Goal: Use online tool/utility: Utilize a website feature to perform a specific function

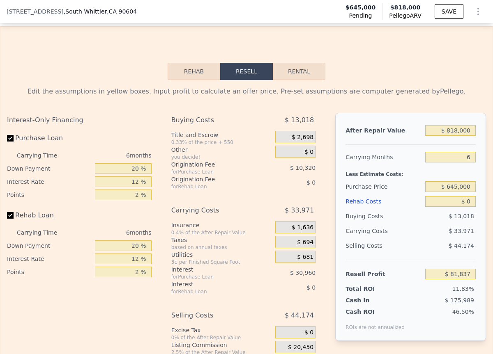
scroll to position [1232, 0]
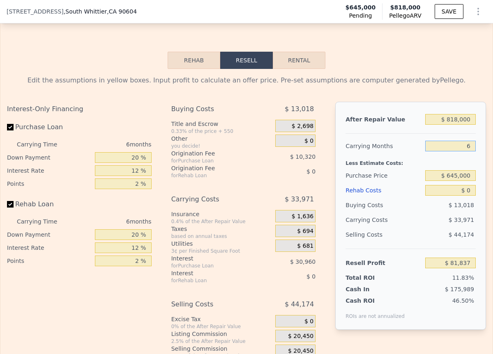
drag, startPoint x: 442, startPoint y: 154, endPoint x: 476, endPoint y: 156, distance: 33.7
click at [476, 156] on div "After Repair Value $ 818,000 Carrying Months 6 Less Estimate Costs: Purchase Pr…" at bounding box center [410, 216] width 151 height 228
type input "4"
type input "$ 93,160"
type input "4"
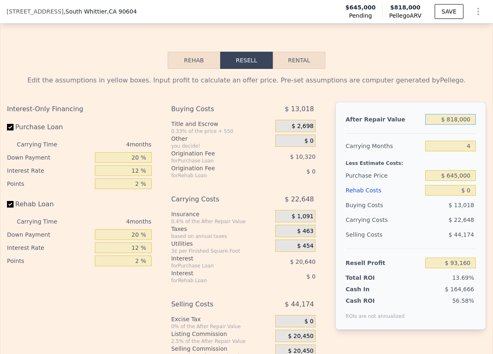
drag, startPoint x: 438, startPoint y: 133, endPoint x: 472, endPoint y: 129, distance: 34.3
click at [472, 129] on div "After Repair Value $ 818,000 Carrying Months 4 Less Estimate Costs: Purchase Pr…" at bounding box center [410, 216] width 151 height 228
type input "$ 8"
type input "-$ 680,117"
type input "$ 87"
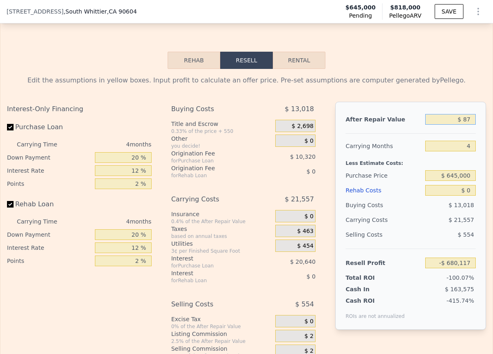
type input "-$ 680,042"
type input "$ 875"
type input "-$ 679,298"
type input "$ 8,750"
type input "-$ 671,854"
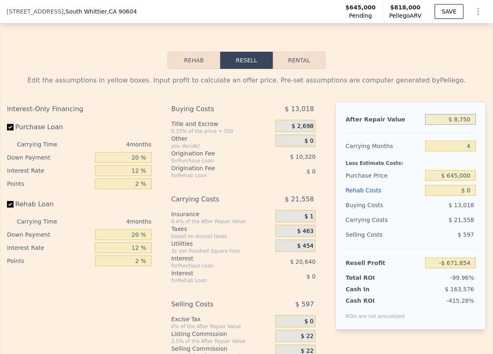
type input "$ 87,500"
type input "-$ 597,409"
type input "$ 875,000"
type input "$ 147,044"
type input "$ 875,000"
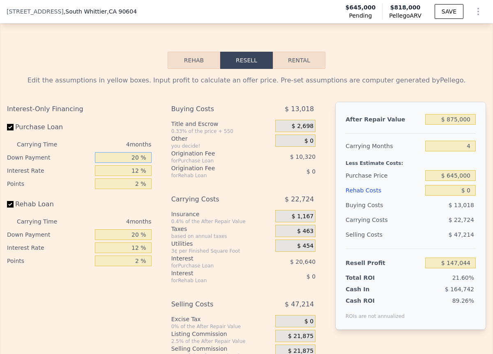
drag, startPoint x: 126, startPoint y: 171, endPoint x: 162, endPoint y: 171, distance: 36.1
click at [162, 171] on div "Interest-Only Financing Purchase Loan Carrying Time 4 months Down Payment 20 % …" at bounding box center [246, 238] width 479 height 273
type input "1 %"
type input "$ 139,689"
type input "10 %"
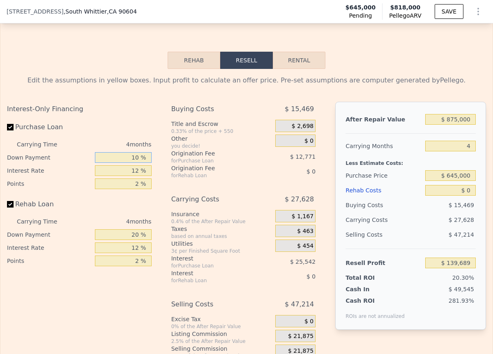
type input "$ 143,174"
type input "10 %"
drag, startPoint x: 131, startPoint y: 181, endPoint x: 160, endPoint y: 177, distance: 28.6
click at [160, 177] on div "Interest-Only Financing Purchase Loan Carrying Time 4 months Down Payment 10 % …" at bounding box center [246, 238] width 479 height 273
type input "1 %"
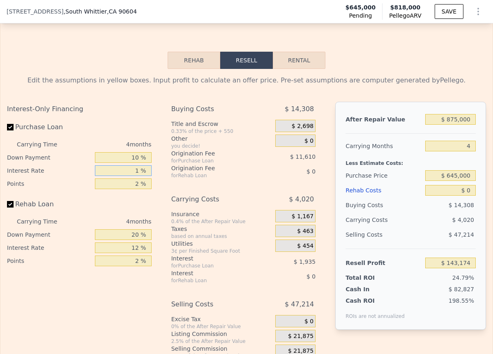
type input "$ 164,458"
type input "10 %"
type input "$ 147,042"
type input "10.4 %"
type input "$ 146,270"
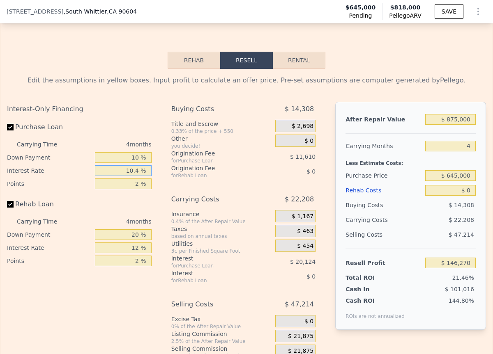
type input "10.45 %"
type input "$ 146,174"
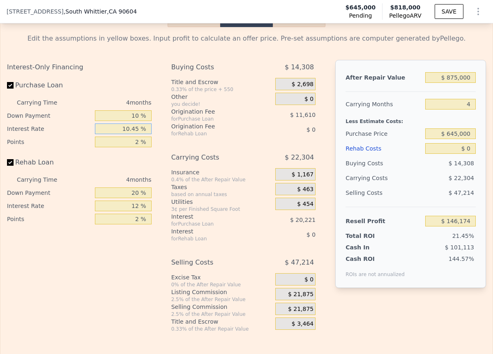
scroll to position [1273, 0]
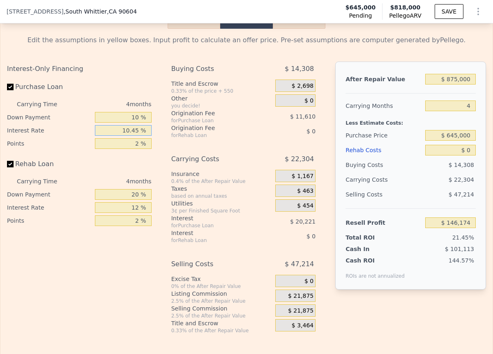
type input "10.45 %"
click at [133, 163] on div "Interest-Only Financing Purchase Loan Carrying Time 4 months Down Payment 10 % …" at bounding box center [79, 145] width 145 height 166
click at [139, 149] on input "2 %" at bounding box center [123, 143] width 56 height 11
click at [137, 149] on input "2 %" at bounding box center [123, 143] width 56 height 11
drag, startPoint x: 130, startPoint y: 154, endPoint x: 154, endPoint y: 156, distance: 23.8
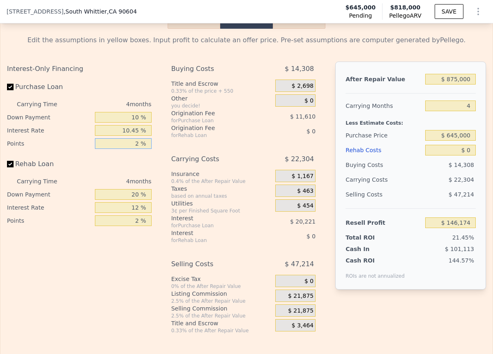
click at [154, 156] on div "Interest-Only Financing Purchase Loan Carrying Time 4 months Down Payment 10 % …" at bounding box center [82, 198] width 151 height 273
type input "1 %"
type input "$ 151,979"
type input "1 %"
drag, startPoint x: 125, startPoint y: 205, endPoint x: 156, endPoint y: 203, distance: 30.8
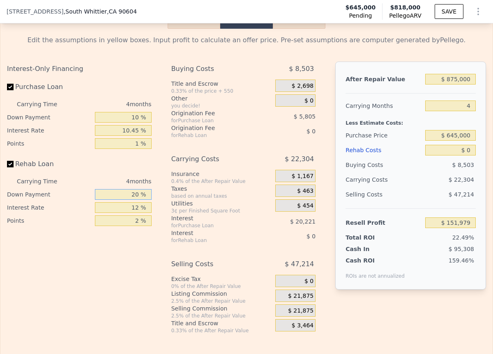
click at [156, 203] on div "Interest-Only Financing Purchase Loan Carrying Time 4 months Down Payment 10 % …" at bounding box center [246, 198] width 479 height 273
type input "10 %"
type input "10.45 %"
drag, startPoint x: 127, startPoint y: 234, endPoint x: 151, endPoint y: 231, distance: 24.4
click at [151, 231] on div "Interest-Only Financing Purchase Loan Carrying Time 4 months Down Payment 10 % …" at bounding box center [82, 198] width 151 height 273
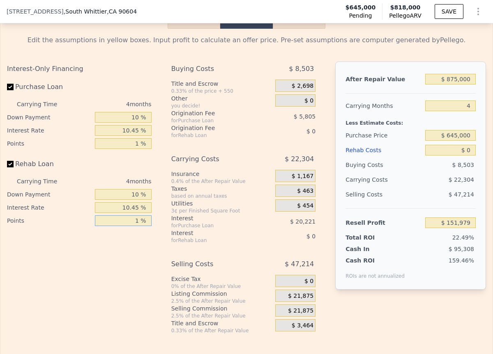
type input "1 %"
click at [108, 299] on div "Interest-Only Financing Purchase Loan Carrying Time 4 months Down Payment 10 % …" at bounding box center [82, 198] width 151 height 273
drag, startPoint x: 447, startPoint y: 161, endPoint x: 467, endPoint y: 162, distance: 19.7
click at [467, 156] on input "$ 0" at bounding box center [450, 150] width 51 height 11
type input "$ 1"
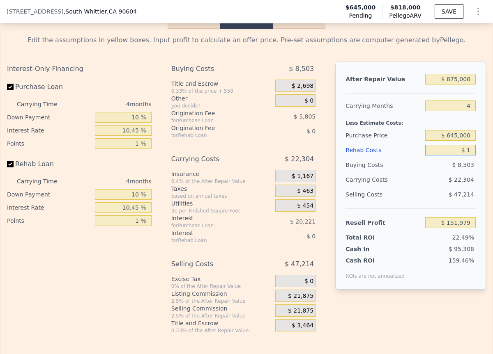
type input "$ 151,978"
type input "$ 10"
type input "$ 151,969"
type input "$ 100"
type input "$ 151,874"
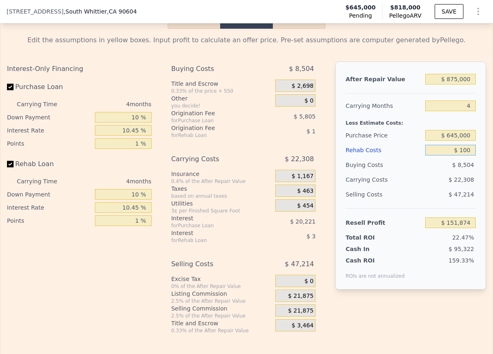
type input "$ 1,000"
type input "$ 150,938"
type input "$ 10,000"
type input "$ 141,577"
type input "$ 100,000"
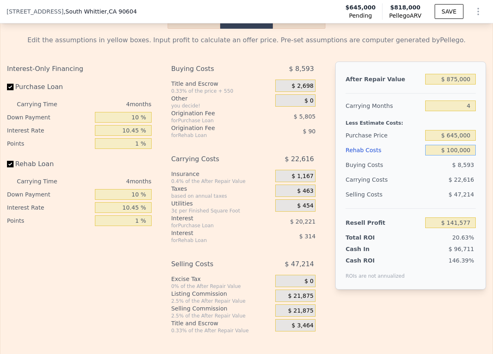
type input "$ 47,943"
type input "$ 100,000"
click at [438, 202] on div "$ 47,214" at bounding box center [449, 194] width 51 height 15
click at [291, 315] on span "$ 21,875" at bounding box center [300, 310] width 25 height 7
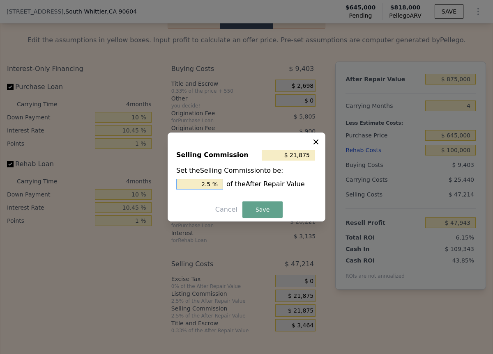
drag, startPoint x: 203, startPoint y: 187, endPoint x: 225, endPoint y: 184, distance: 22.3
click at [225, 184] on div "2.5 % of the After Repair Value" at bounding box center [246, 184] width 140 height 11
type input "$ 0"
type input "0 %"
click at [257, 207] on button "Save" at bounding box center [262, 210] width 40 height 16
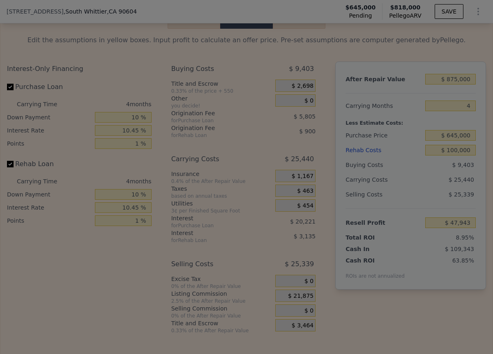
type input "$ 69,818"
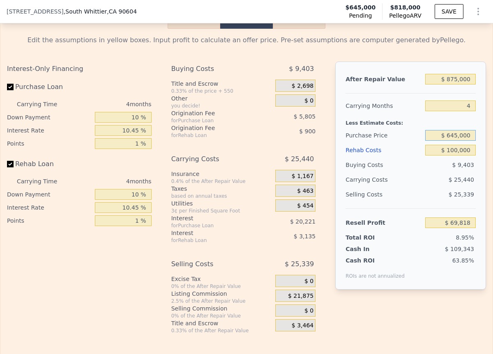
click at [438, 141] on input "$ 645,000" at bounding box center [450, 135] width 51 height 11
drag, startPoint x: 436, startPoint y: 150, endPoint x: 470, endPoint y: 146, distance: 34.7
click at [470, 146] on div "After Repair Value $ 875,000 Carrying Months 4 Less Estimate Costs: Purchase Pr…" at bounding box center [410, 176] width 151 height 228
type input "$ 630,000"
type input "$ 85,471"
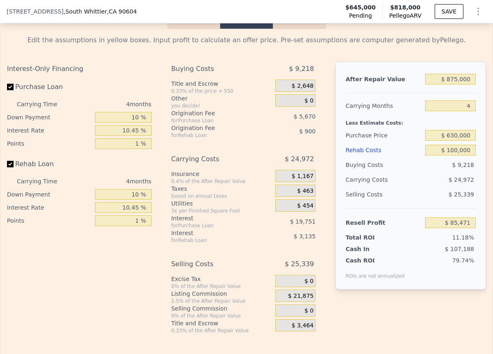
click at [448, 183] on span "$ 24,972" at bounding box center [460, 180] width 25 height 7
click at [431, 280] on div "79.74%" at bounding box center [442, 268] width 68 height 23
click at [303, 300] on span "$ 21,875" at bounding box center [300, 296] width 25 height 7
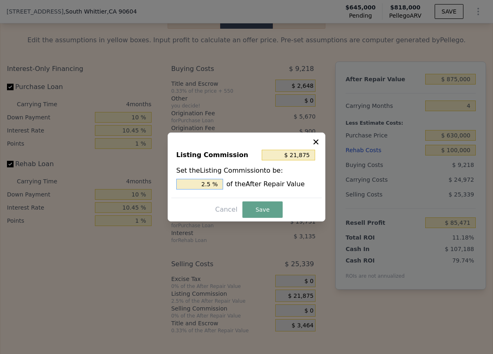
click at [204, 188] on input "2.5 %" at bounding box center [199, 184] width 47 height 11
drag, startPoint x: 203, startPoint y: 188, endPoint x: 189, endPoint y: 183, distance: 15.1
click at [189, 183] on input "2.5 %" at bounding box center [199, 184] width 47 height 11
type input "$ 17,500"
type input "2 %"
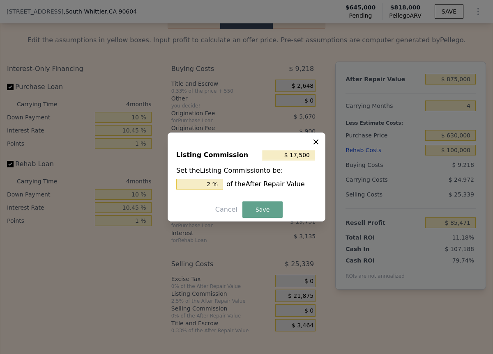
click at [234, 201] on div "Listing Commission $ 17,500 Set the Listing Commission to be: 2 % of the After …" at bounding box center [246, 177] width 158 height 89
click at [277, 208] on button "Save" at bounding box center [262, 210] width 40 height 16
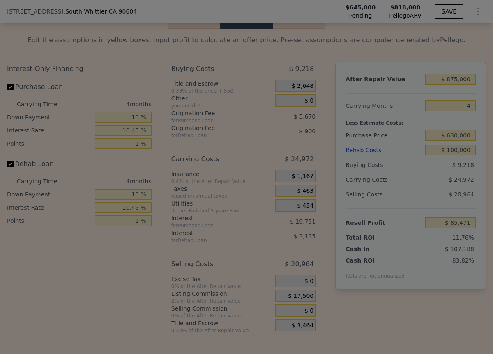
type input "$ 89,846"
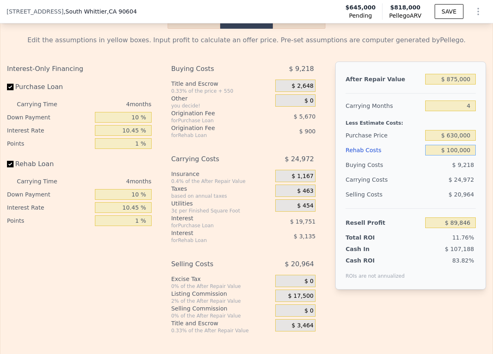
click at [435, 156] on input "$ 100,000" at bounding box center [450, 150] width 51 height 11
drag, startPoint x: 442, startPoint y: 159, endPoint x: 475, endPoint y: 158, distance: 33.3
click at [475, 158] on div "After Repair Value $ 875,000 Carrying Months 4 Less Estimate Costs: Purchase Pr…" at bounding box center [410, 176] width 151 height 228
type input "$ 5"
type input "$ 193,877"
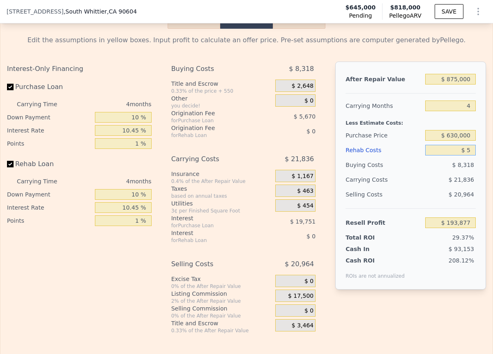
type input "$ 50"
type input "$ 193,832"
type input "$ 500"
type input "$ 193,361"
type input "$ 5,000"
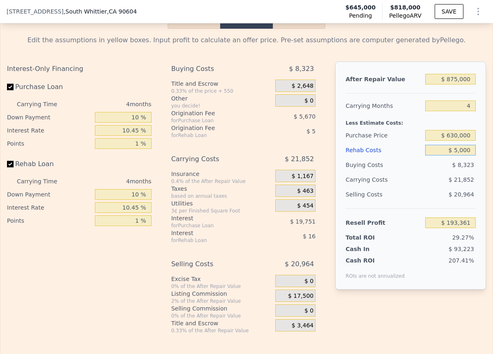
type input "$ 188,681"
type input "$ 50,000"
type input "$ 141,864"
type input "$ 50,000"
drag, startPoint x: 170, startPoint y: 130, endPoint x: 135, endPoint y: 131, distance: 35.7
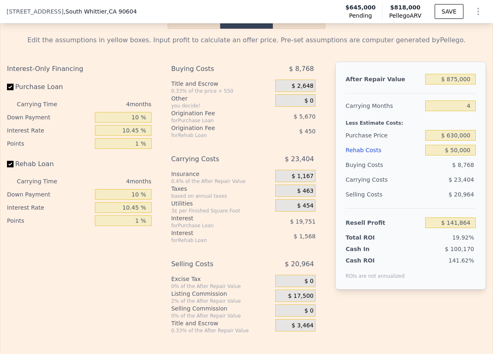
click at [171, 124] on div "for Purchase Loan" at bounding box center [213, 120] width 85 height 7
drag, startPoint x: 130, startPoint y: 128, endPoint x: 177, endPoint y: 129, distance: 46.8
click at [176, 129] on div "Interest-Only Financing Purchase Loan Carrying Time 4 months Down Payment 10 % …" at bounding box center [246, 198] width 479 height 273
type input "5 %"
type input "$ 140,453"
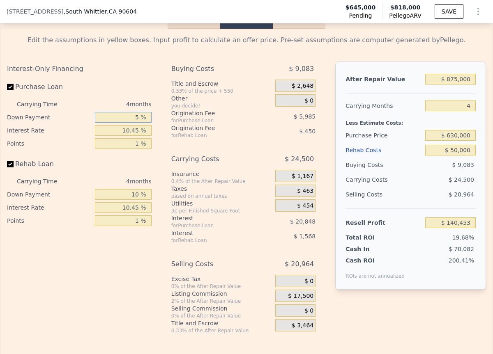
type input "5 %"
click at [121, 200] on input "10 %" at bounding box center [123, 194] width 56 height 11
drag, startPoint x: 121, startPoint y: 205, endPoint x: 192, endPoint y: 201, distance: 71.5
click at [192, 201] on div "Interest-Only Financing Purchase Loan Carrying Time 4 months Down Payment 5 % I…" at bounding box center [246, 198] width 479 height 273
type input "5 %"
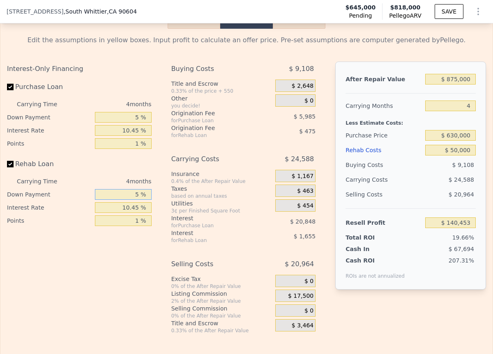
type input "$ 140,340"
type input "5 %"
click at [250, 268] on div "Buying Costs $ 9,108 Title and Escrow 0.33% of the price + 550 $ 2,648 Other yo…" at bounding box center [243, 198] width 145 height 273
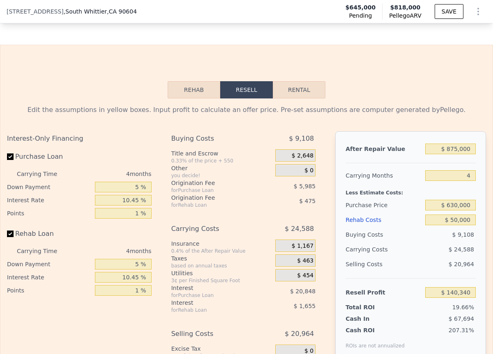
scroll to position [1203, 0]
click at [443, 271] on div "$ 20,964" at bounding box center [449, 264] width 51 height 15
click at [452, 271] on div "$ 20,964" at bounding box center [449, 264] width 51 height 15
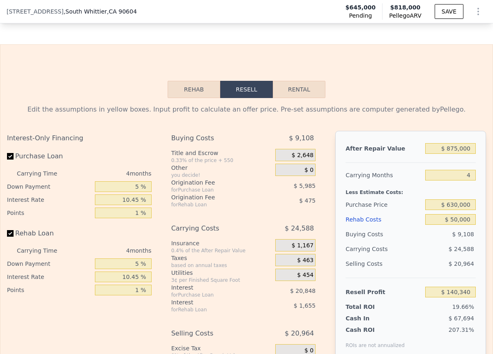
click at [453, 271] on div "$ 20,964" at bounding box center [449, 264] width 51 height 15
click at [454, 267] on span "$ 20,964" at bounding box center [460, 264] width 25 height 7
click at [453, 267] on span "$ 20,964" at bounding box center [460, 264] width 25 height 7
click at [454, 267] on span "$ 20,964" at bounding box center [460, 264] width 25 height 7
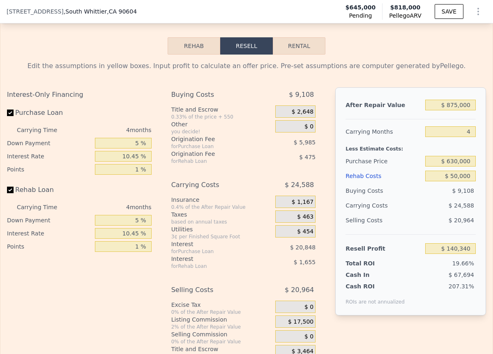
scroll to position [1252, 0]
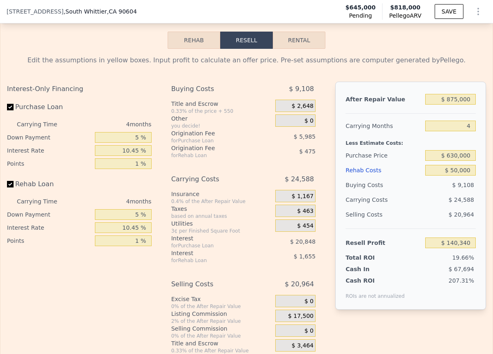
click at [456, 273] on span "$ 67,694" at bounding box center [460, 269] width 25 height 7
click at [456, 284] on span "207.31%" at bounding box center [460, 281] width 25 height 7
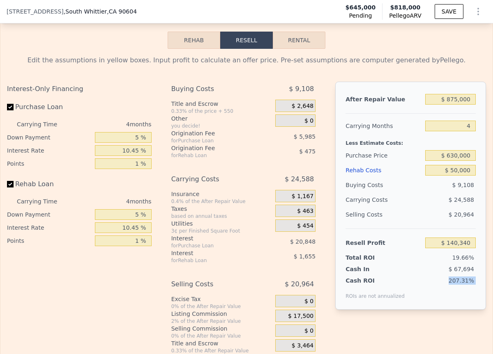
click at [456, 284] on span "207.31%" at bounding box center [460, 281] width 25 height 7
click at [456, 300] on div "207.31%" at bounding box center [442, 288] width 68 height 23
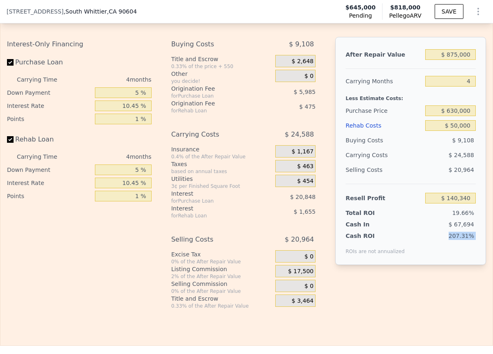
scroll to position [1310, 0]
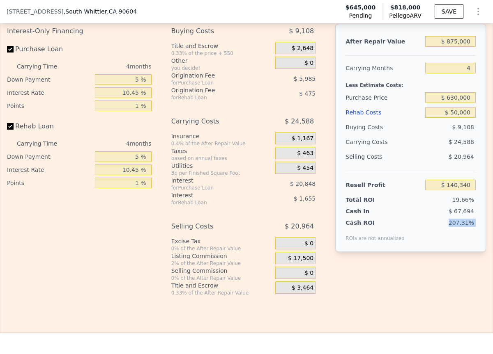
click at [456, 296] on div "Interest-Only Financing Purchase Loan Carrying Time 4 months Down Payment 5 % I…" at bounding box center [246, 160] width 479 height 273
click at [473, 214] on div "After Repair Value $ 875,000 Carrying Months 4 Less Estimate Costs: Purchase Pr…" at bounding box center [410, 138] width 151 height 228
click at [473, 221] on div "After Repair Value $ 875,000 Carrying Months 4 Less Estimate Costs: Purchase Pr…" at bounding box center [410, 138] width 151 height 228
click at [472, 222] on div "After Repair Value $ 875,000 Carrying Months 4 Less Estimate Costs: Purchase Pr…" at bounding box center [410, 138] width 151 height 228
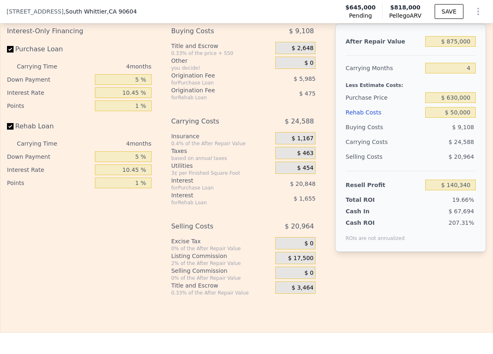
click at [472, 222] on div "After Repair Value $ 875,000 Carrying Months 4 Less Estimate Costs: Purchase Pr…" at bounding box center [410, 138] width 151 height 228
click at [465, 242] on div "207.31%" at bounding box center [442, 230] width 68 height 23
click at [438, 283] on div "After Repair Value $ 875,000 Carrying Months 4 Less Estimate Costs: Purchase Pr…" at bounding box center [410, 153] width 151 height 259
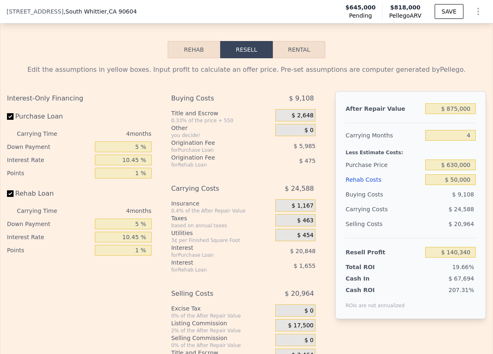
scroll to position [1249, 0]
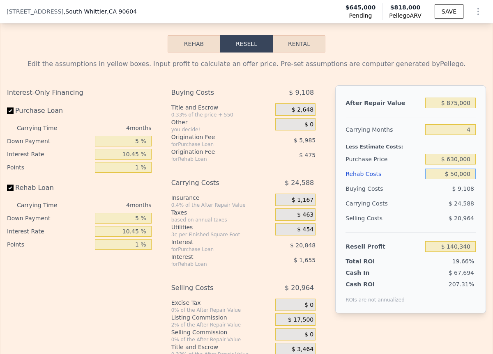
drag, startPoint x: 436, startPoint y: 190, endPoint x: 463, endPoint y: 184, distance: 27.3
click at [463, 179] on input "$ 50,000" at bounding box center [450, 174] width 51 height 11
click at [451, 207] on span "$ 24,588" at bounding box center [460, 203] width 25 height 7
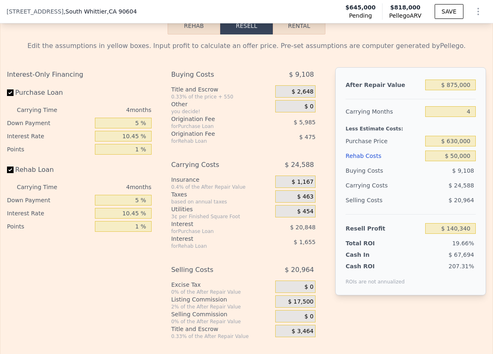
scroll to position [1276, 0]
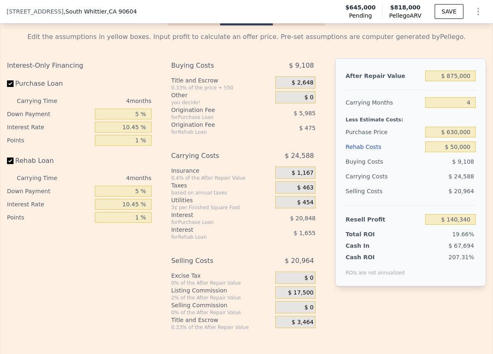
click at [471, 255] on div "After Repair Value $ 875,000 Carrying Months 4 Less Estimate Costs: Purchase Pr…" at bounding box center [410, 172] width 151 height 228
drag, startPoint x: 470, startPoint y: 259, endPoint x: 424, endPoint y: 262, distance: 45.7
click at [424, 262] on div "After Repair Value $ 875,000 Carrying Months 4 Less Estimate Costs: Purchase Pr…" at bounding box center [410, 172] width 151 height 228
click at [424, 262] on div "Cash ROI ROIs are not annualized 207.31%" at bounding box center [410, 263] width 130 height 26
drag, startPoint x: 427, startPoint y: 257, endPoint x: 475, endPoint y: 258, distance: 48.9
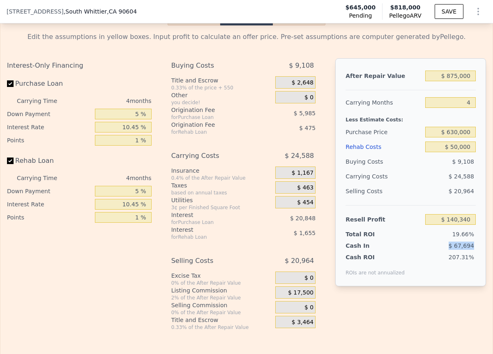
click at [475, 258] on div "After Repair Value $ 875,000 Carrying Months 4 Less Estimate Costs: Purchase Pr…" at bounding box center [410, 172] width 151 height 228
click at [475, 259] on div "After Repair Value $ 875,000 Carrying Months 4 Less Estimate Costs: Purchase Pr…" at bounding box center [410, 172] width 151 height 228
